Goal: Information Seeking & Learning: Learn about a topic

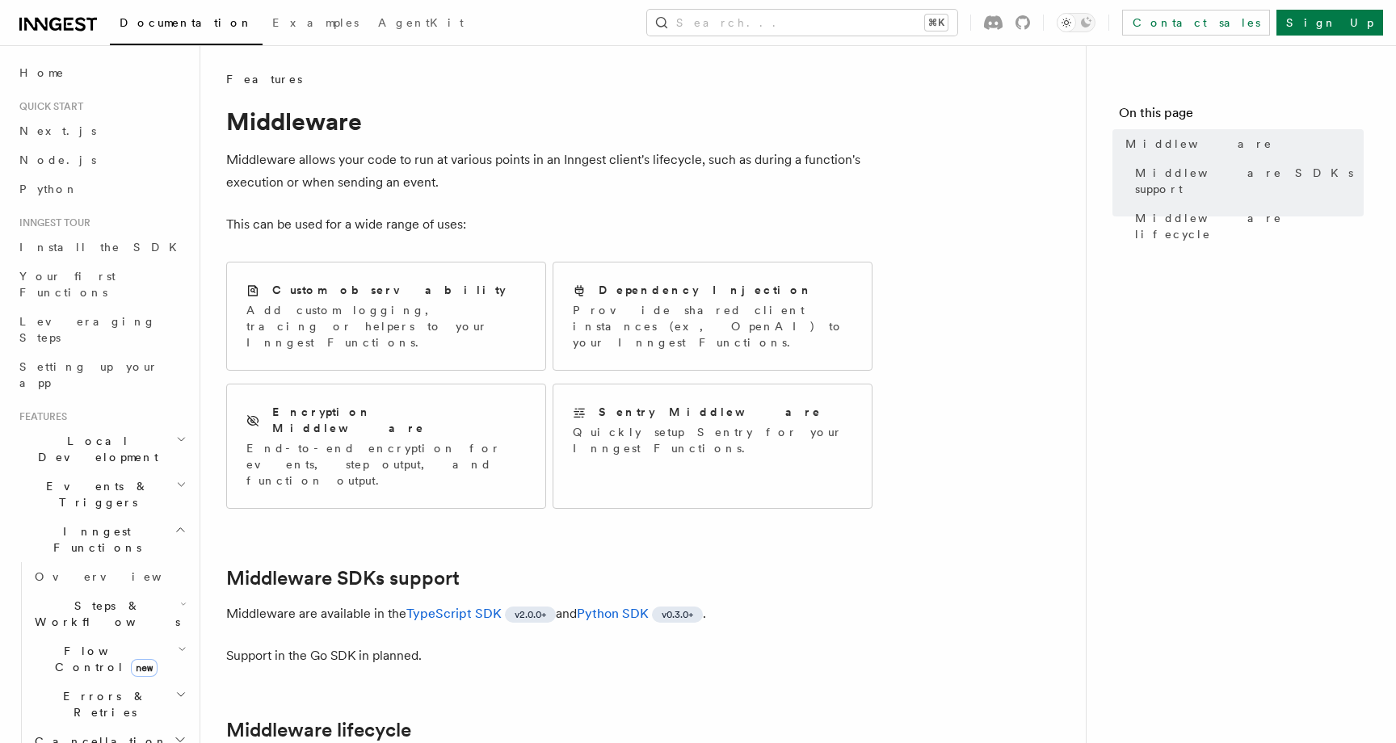
scroll to position [57, 0]
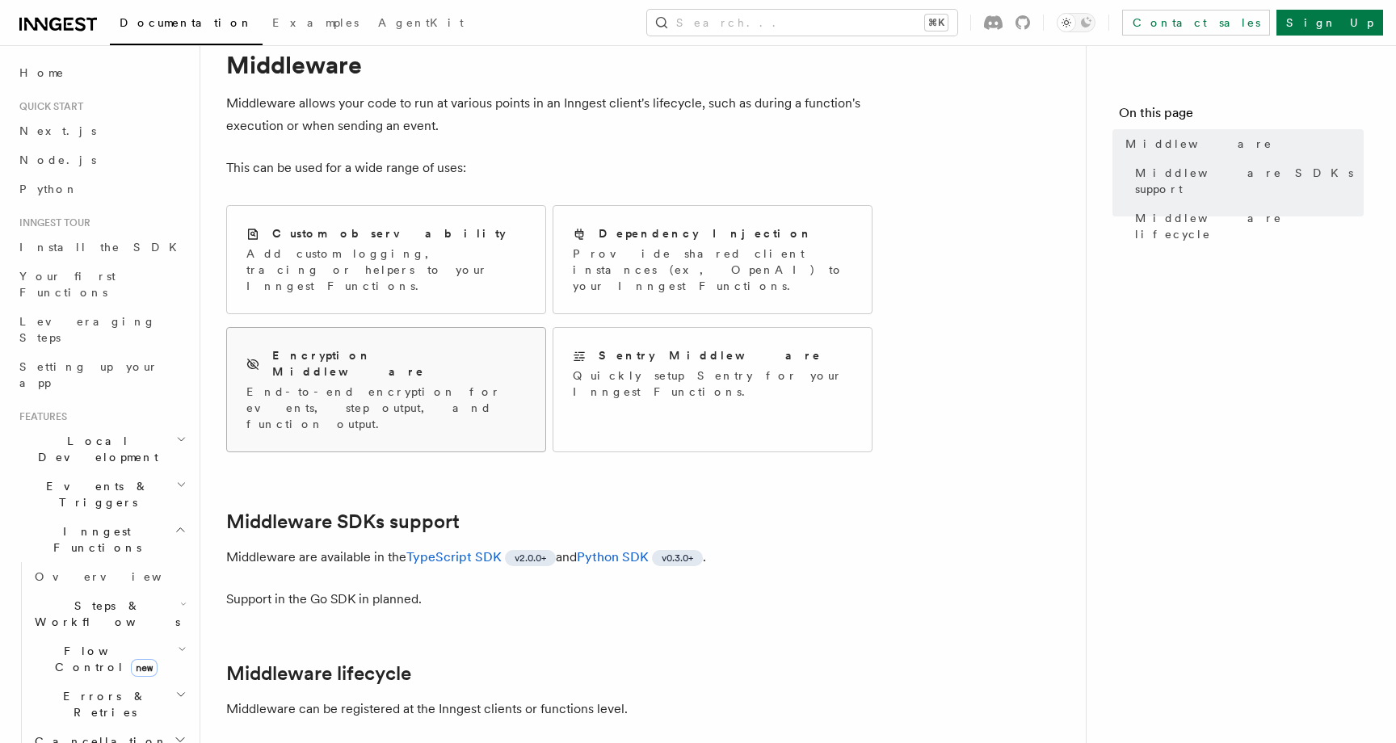
click at [448, 347] on div "Encryption Middleware" at bounding box center [386, 363] width 280 height 33
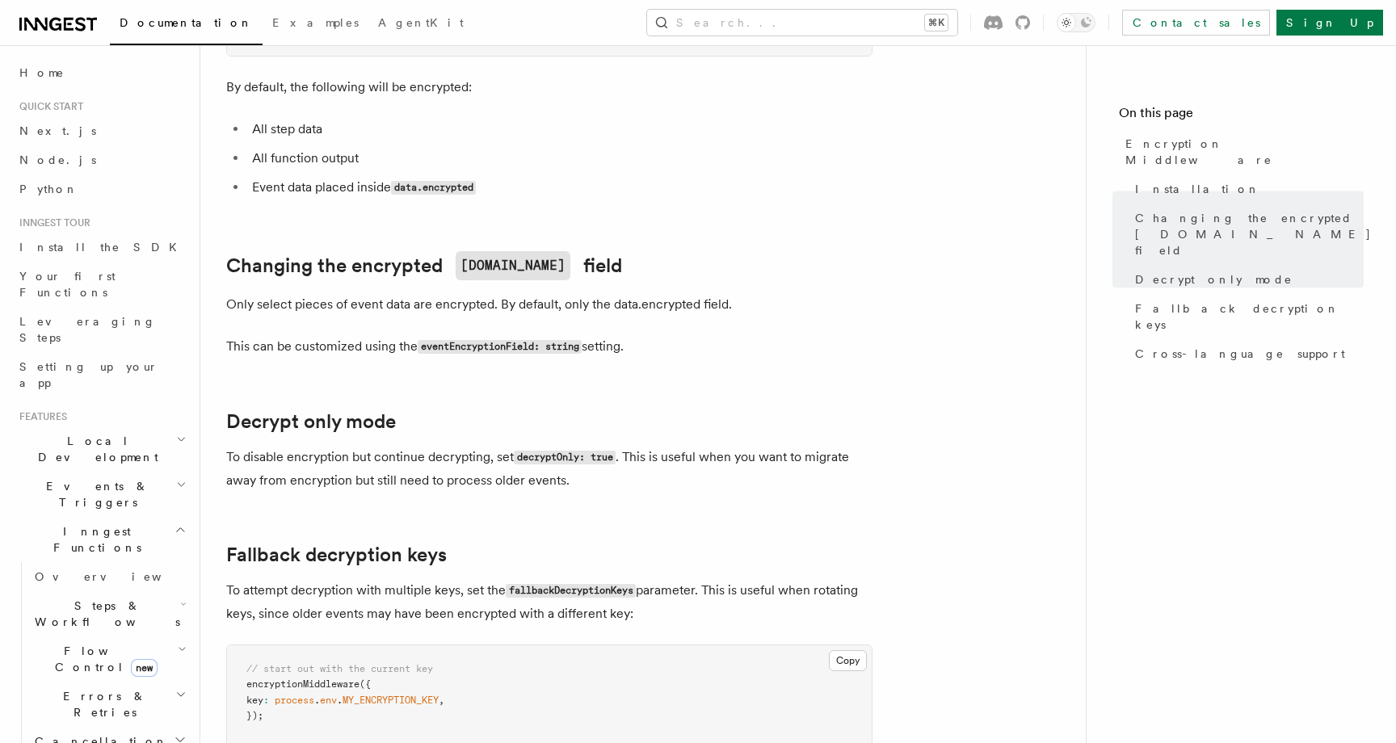
scroll to position [574, 0]
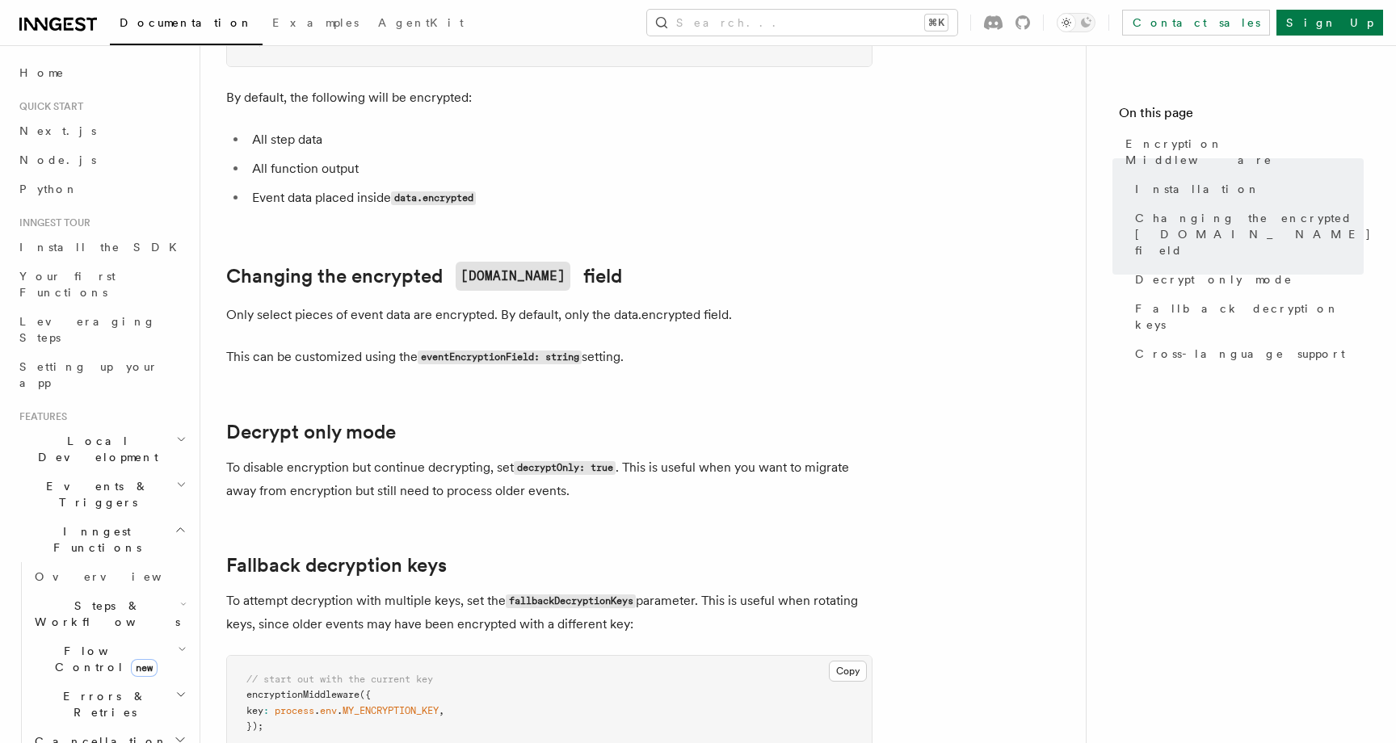
click at [439, 456] on p "To disable encryption but continue decrypting, set decryptOnly: true . This is …" at bounding box center [549, 479] width 646 height 46
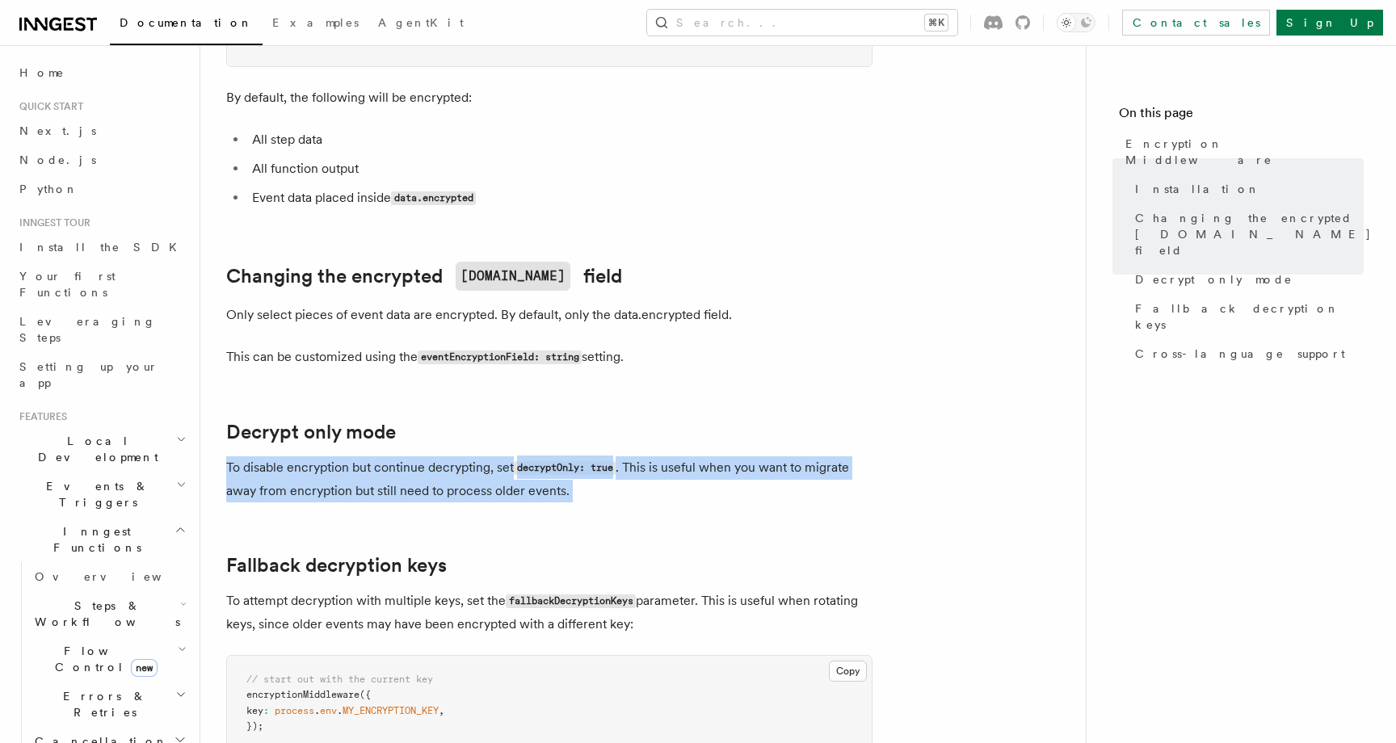
click at [450, 362] on article "Features Middleware Encryption Middleware Encryption middleware provides end-to…" at bounding box center [643, 484] width 834 height 1975
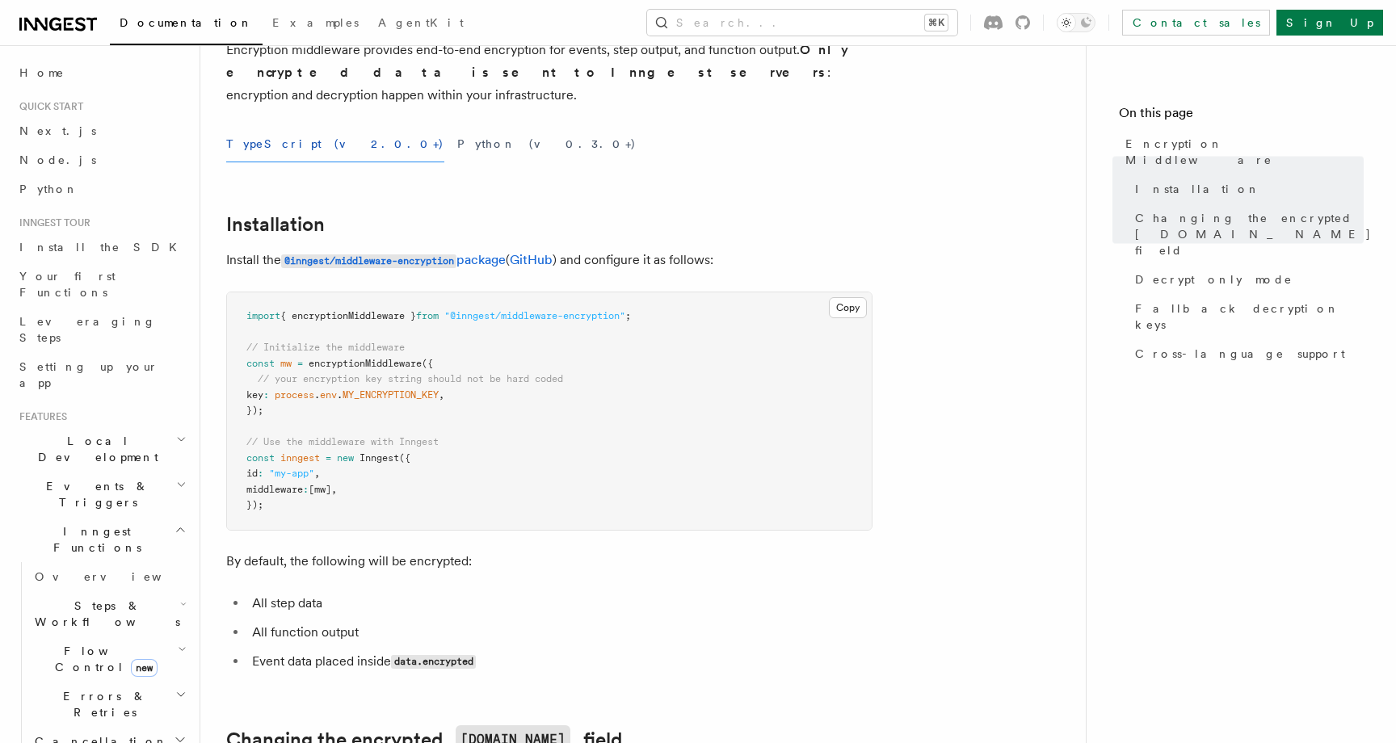
scroll to position [79, 0]
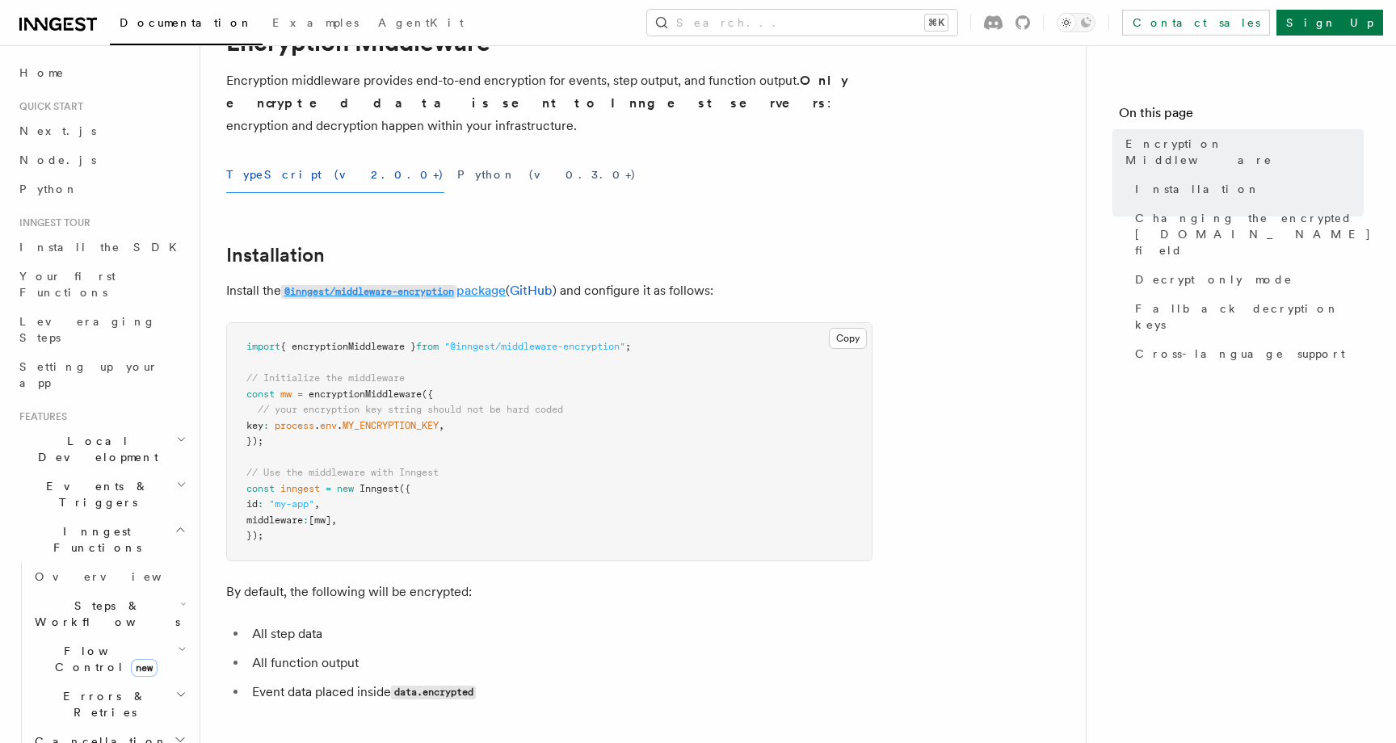
click at [488, 283] on link "@inngest/middleware-encryption package" at bounding box center [393, 290] width 225 height 15
